Goal: Communication & Community: Answer question/provide support

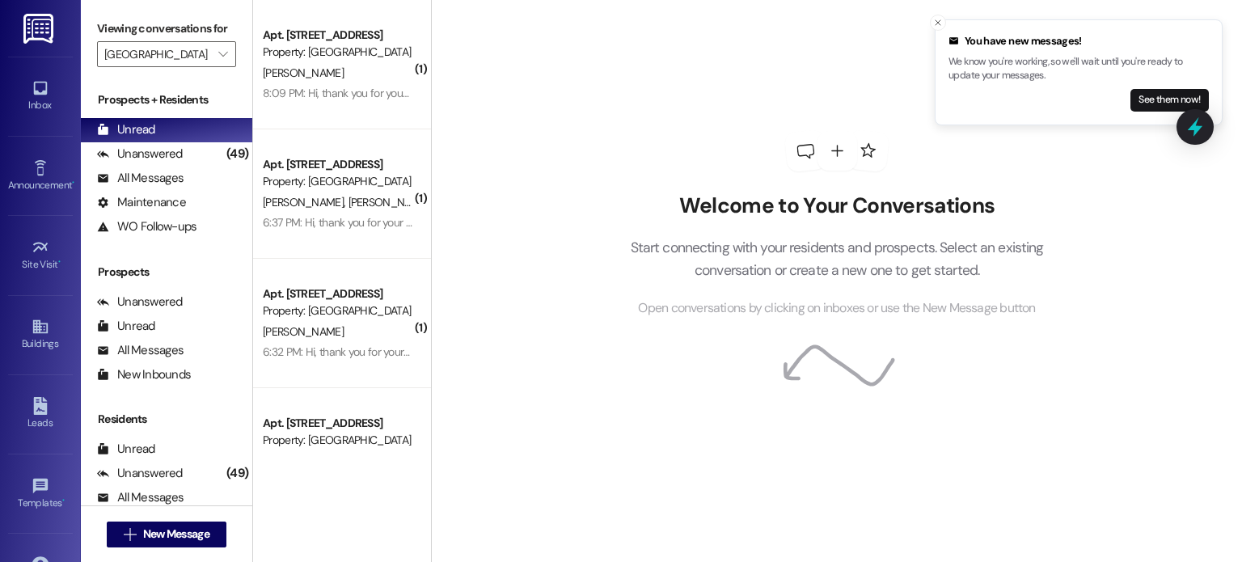
click at [27, 26] on img at bounding box center [39, 29] width 33 height 30
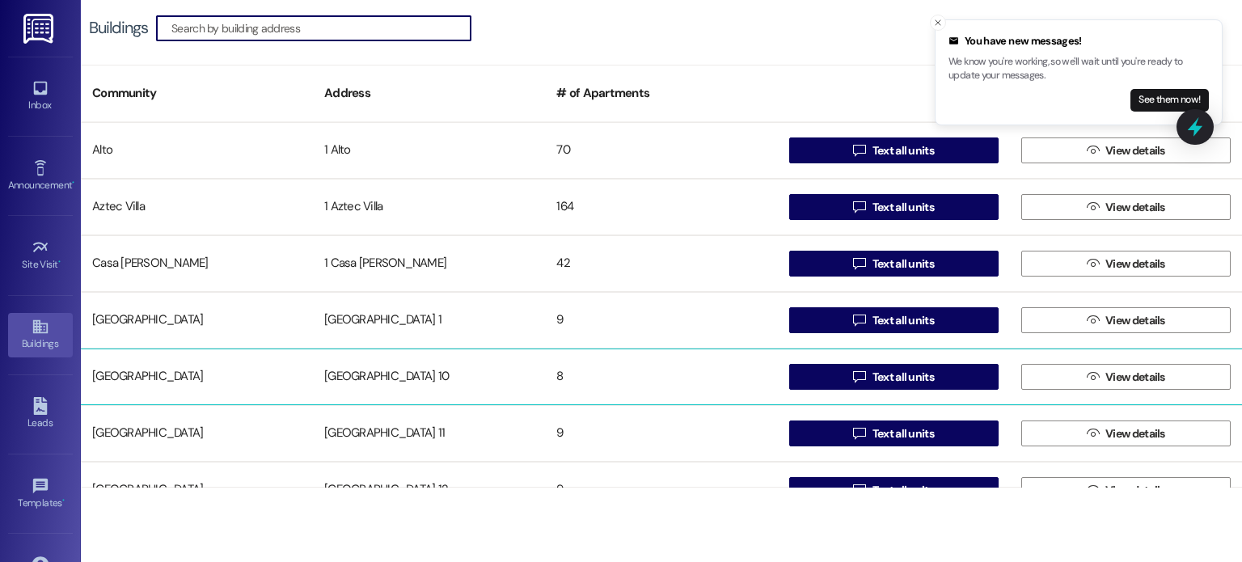
click at [344, 370] on div "[GEOGRAPHIC_DATA] 10" at bounding box center [429, 377] width 232 height 32
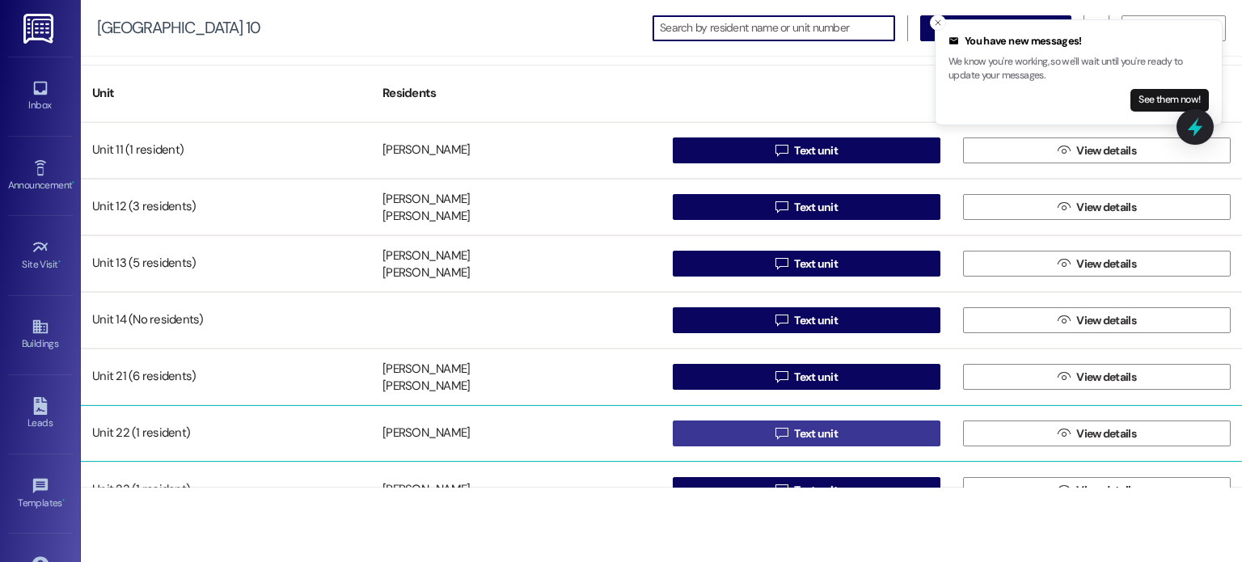
click at [721, 429] on button " Text unit" at bounding box center [807, 434] width 268 height 26
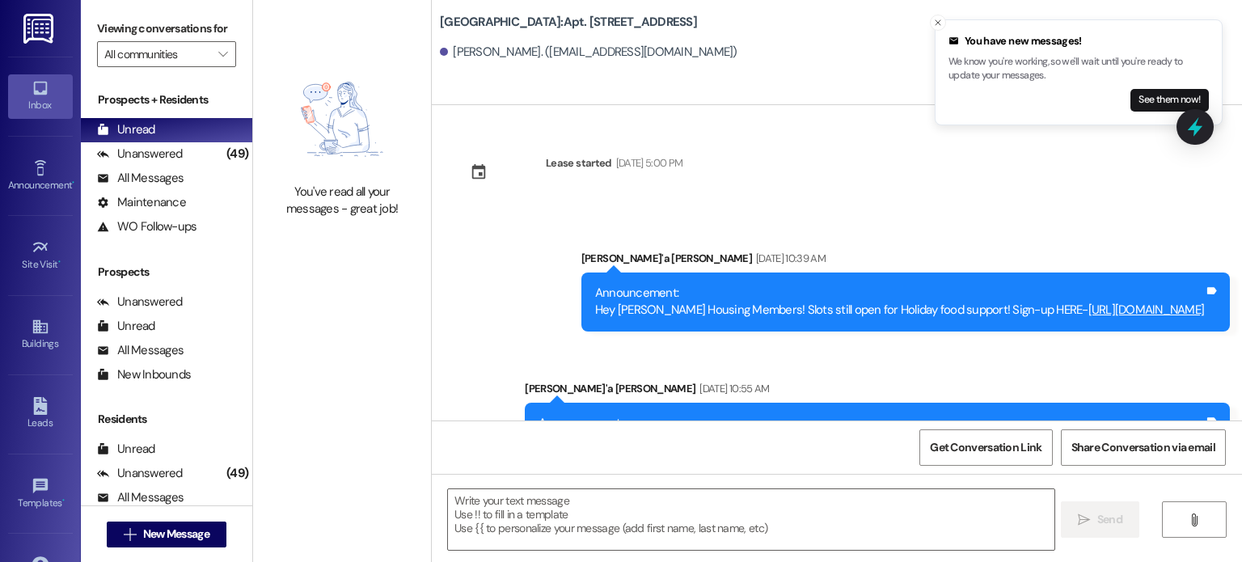
scroll to position [49137, 0]
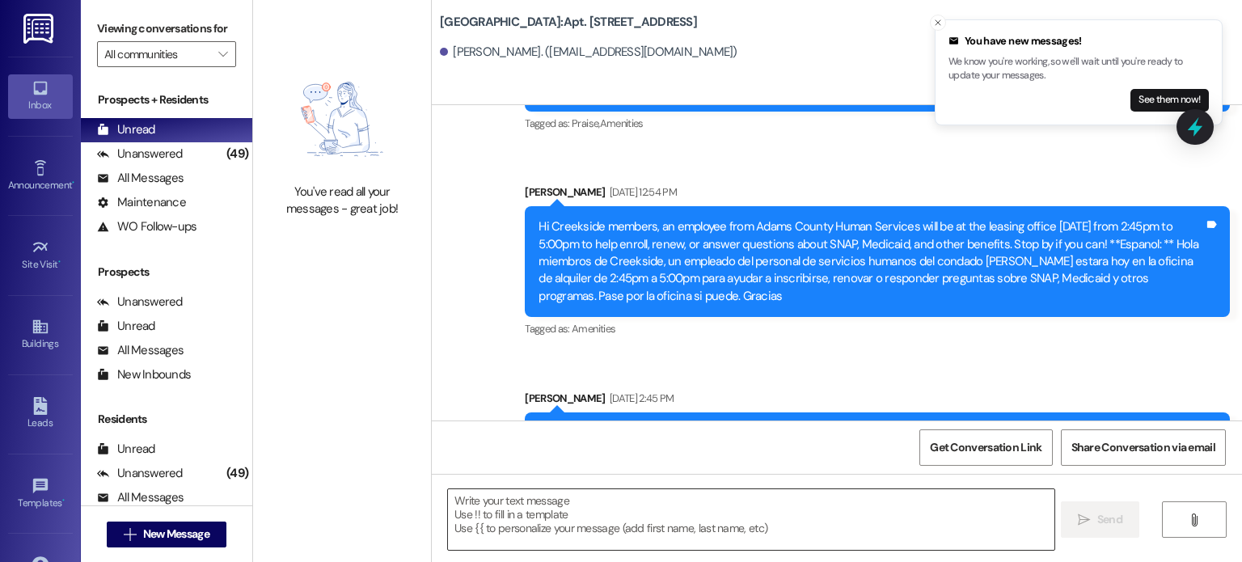
click at [474, 505] on textarea at bounding box center [751, 519] width 606 height 61
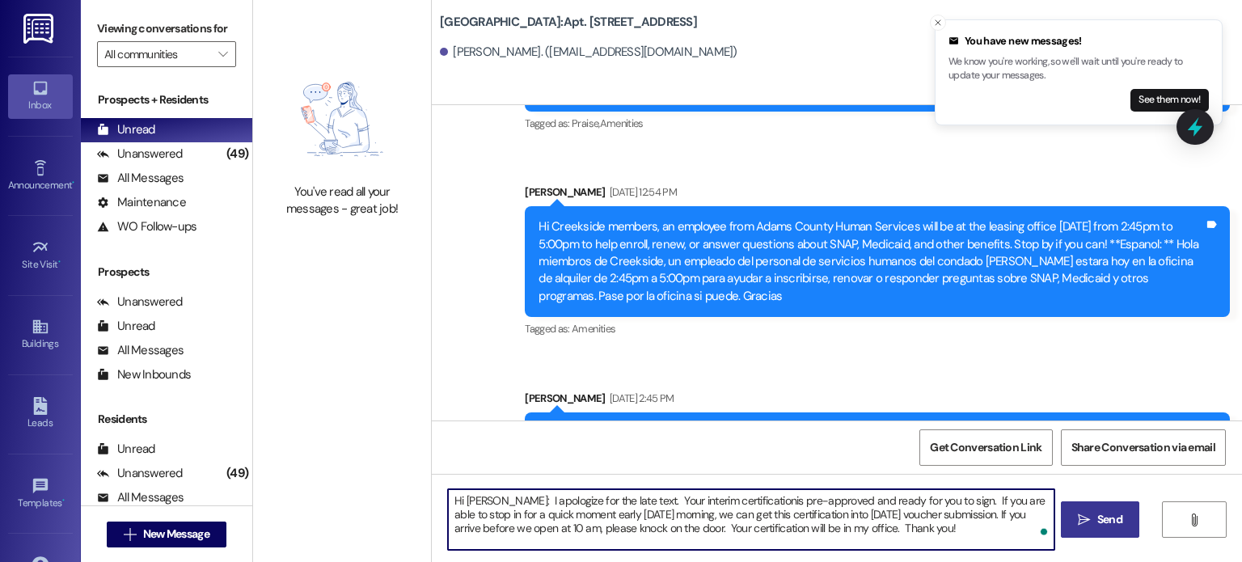
type textarea "Hi [PERSON_NAME]: I apologize for the late text. Your interim certificationis p…"
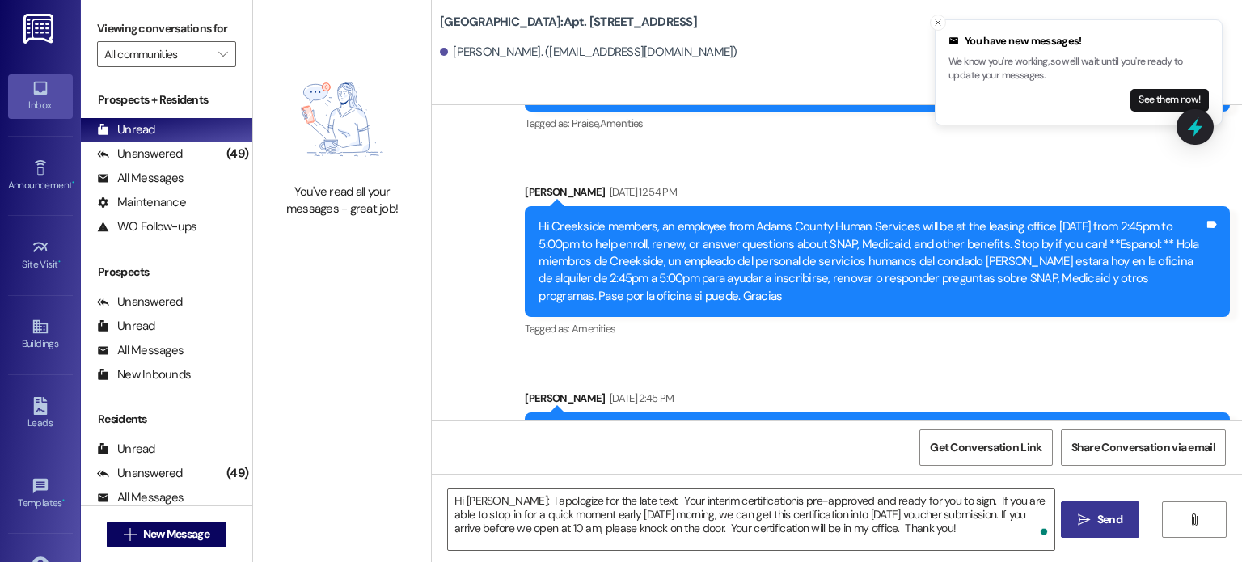
click at [1078, 515] on icon "" at bounding box center [1084, 520] width 12 height 13
